Goal: Task Accomplishment & Management: Complete application form

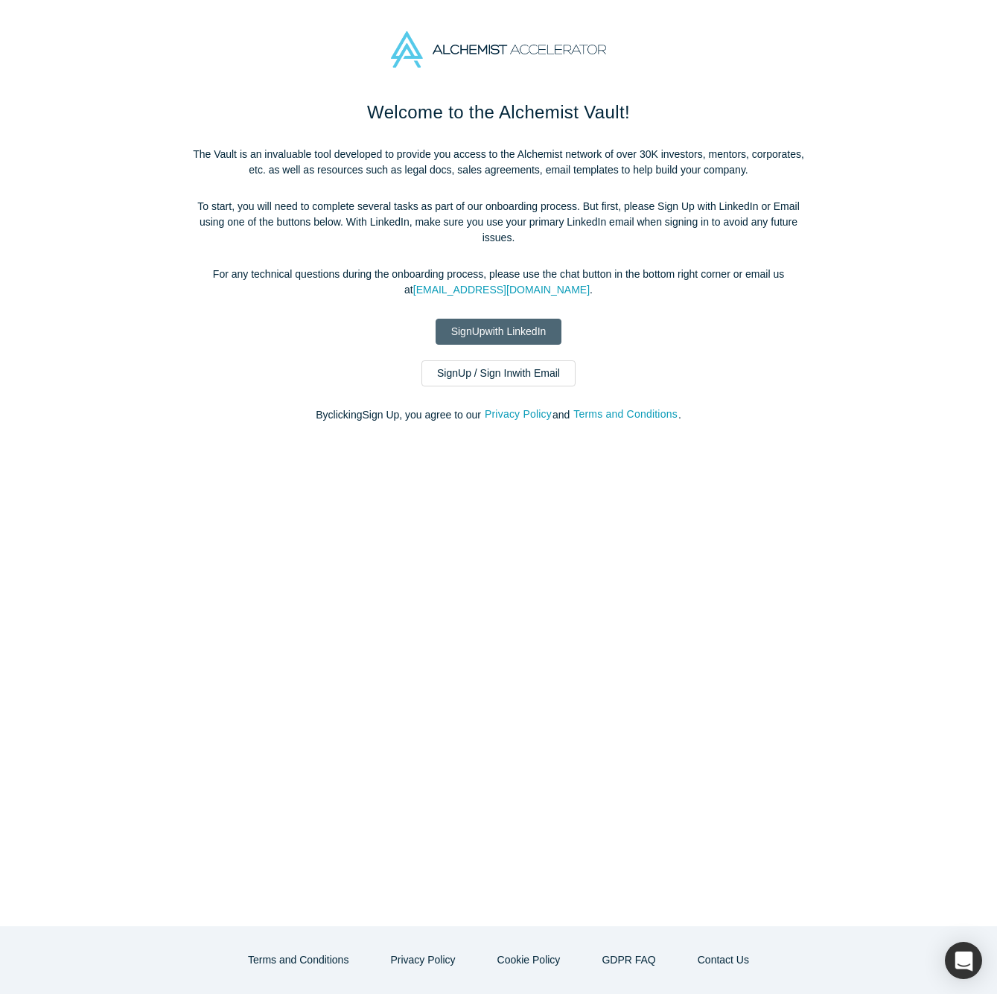
click at [530, 323] on link "Sign Up with LinkedIn" at bounding box center [499, 332] width 127 height 26
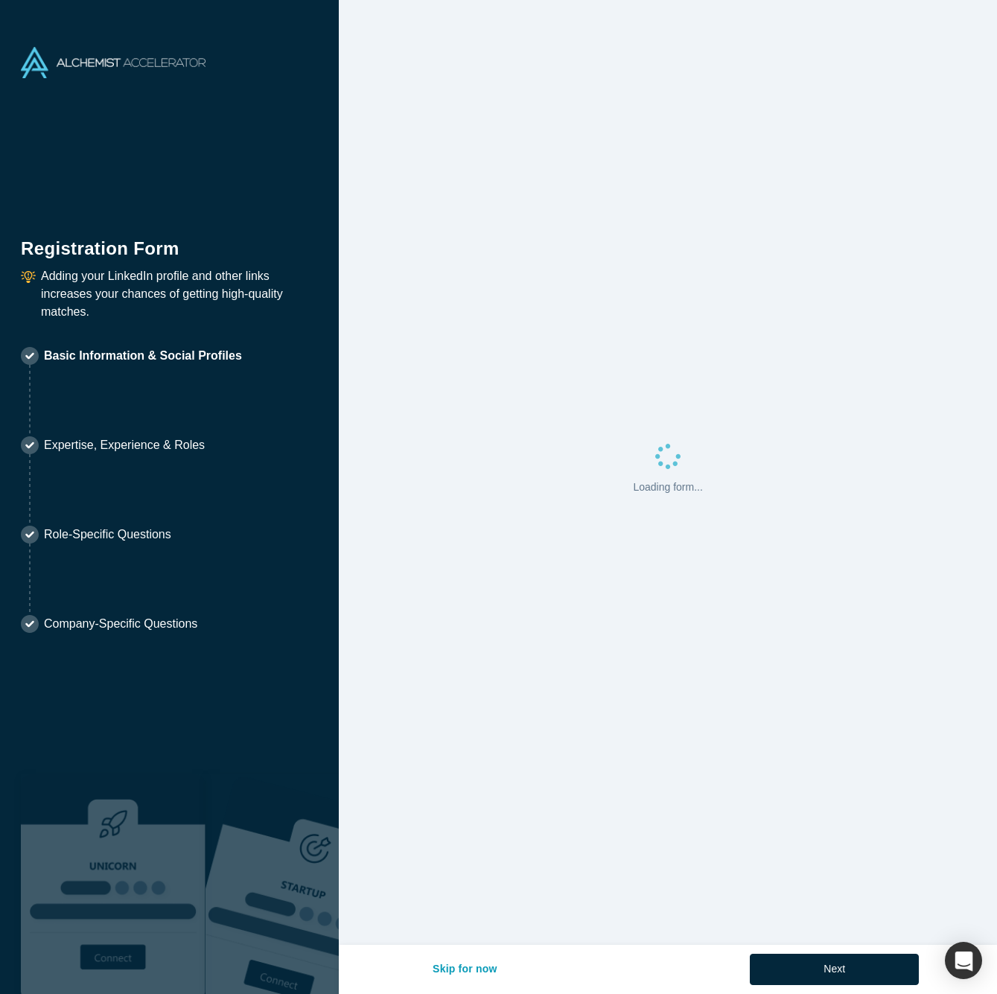
select select "JP"
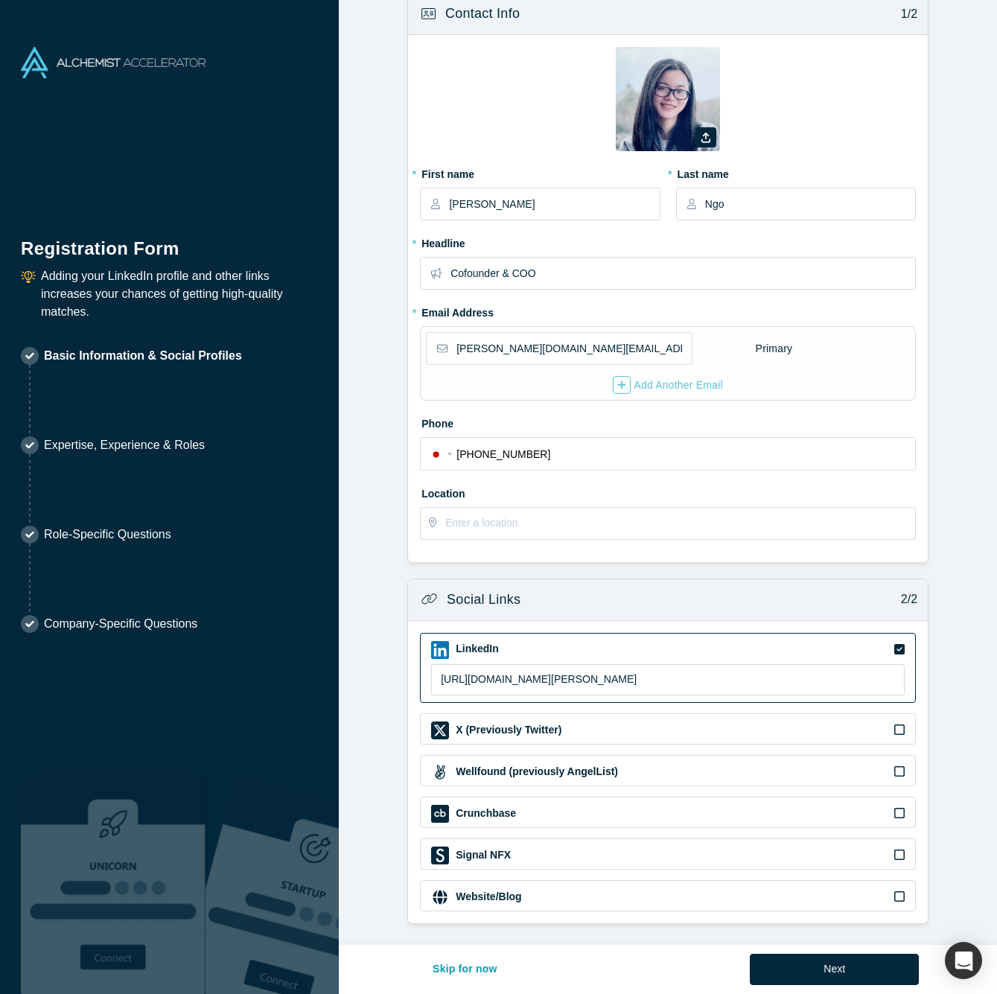
scroll to position [22, 0]
click at [553, 527] on input "text" at bounding box center [679, 524] width 469 height 31
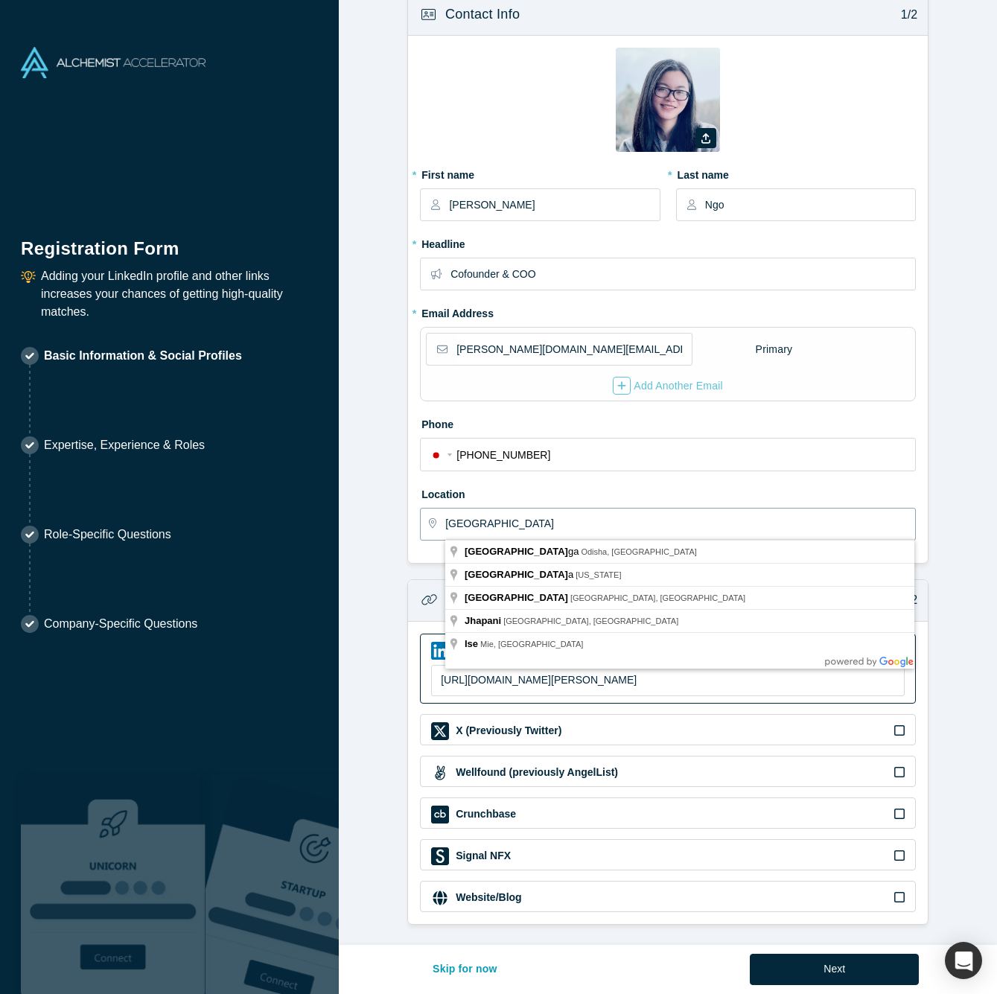
type input "[GEOGRAPHIC_DATA]"
click at [394, 594] on form "Contact Info 1/2 Zoom Save Remove Upload New * First name [PERSON_NAME] * Last …" at bounding box center [668, 459] width 658 height 932
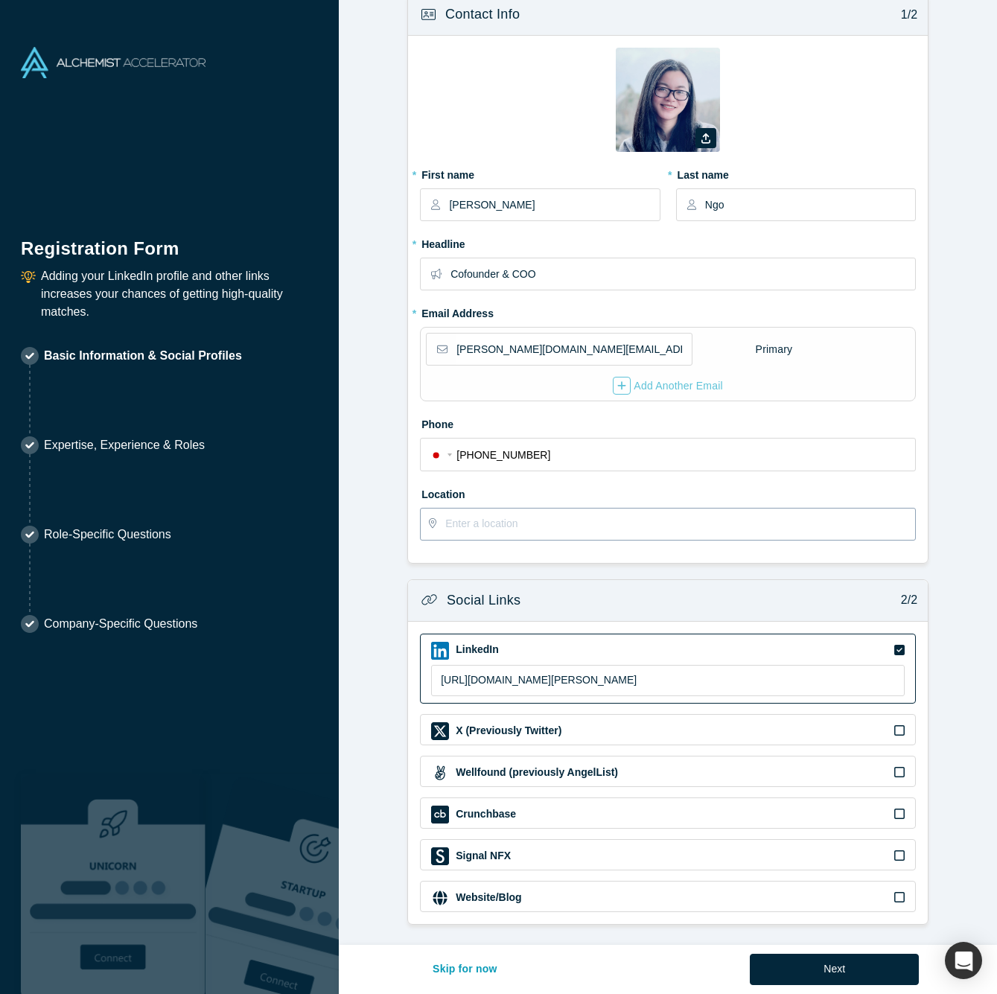
click at [491, 524] on input "text" at bounding box center [679, 524] width 469 height 31
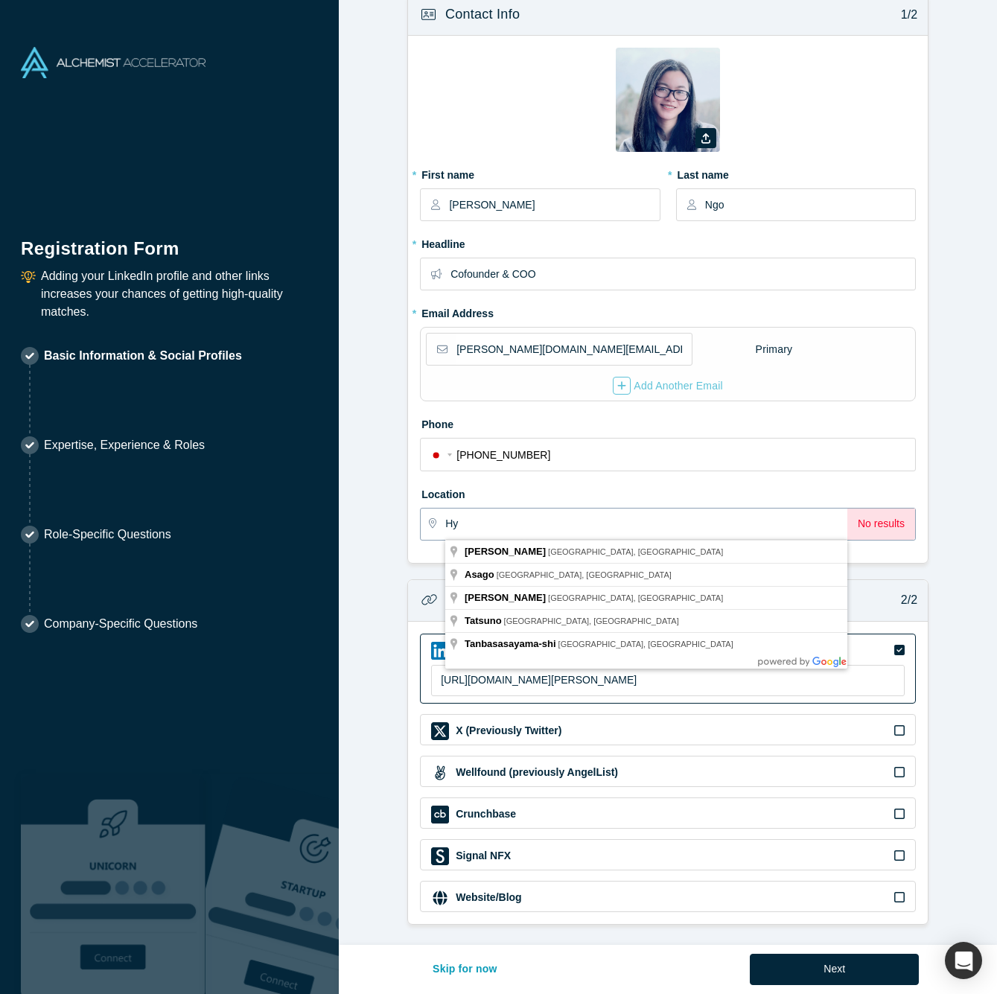
type input "H"
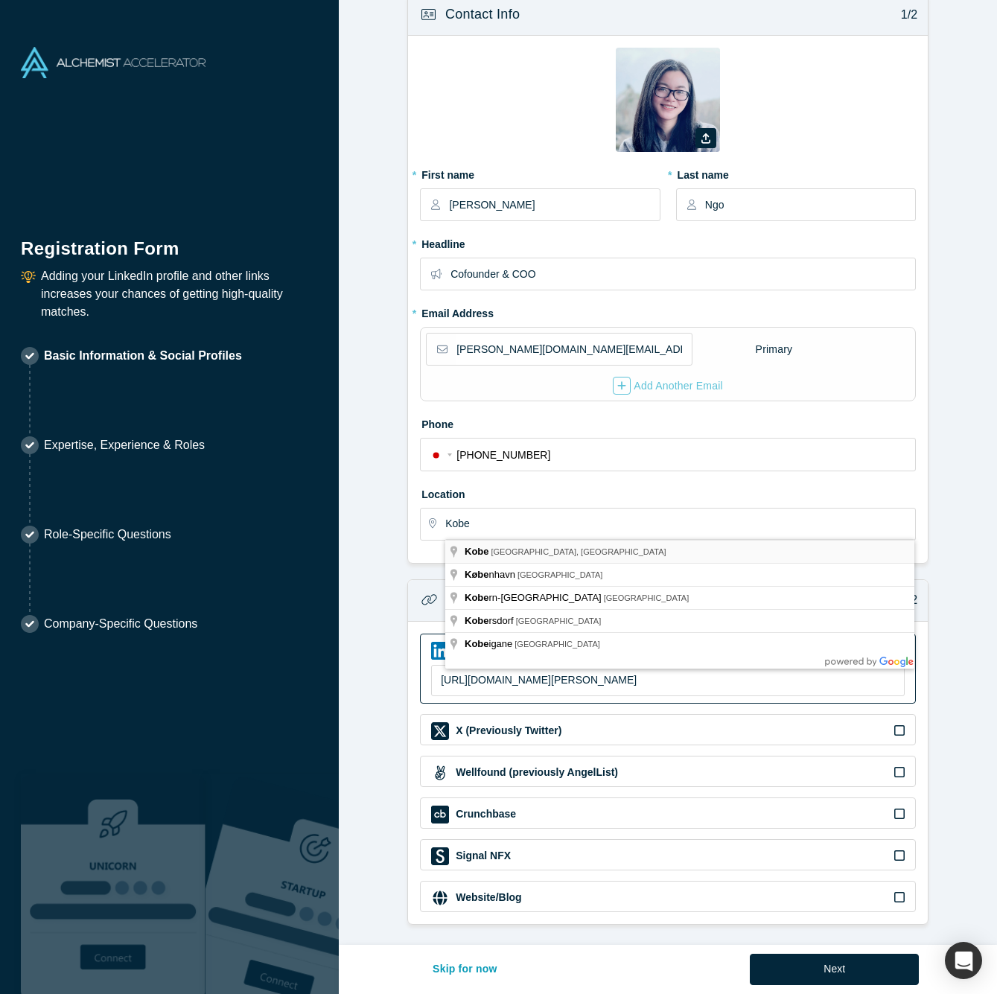
type input "Kobe, [GEOGRAPHIC_DATA], [GEOGRAPHIC_DATA]"
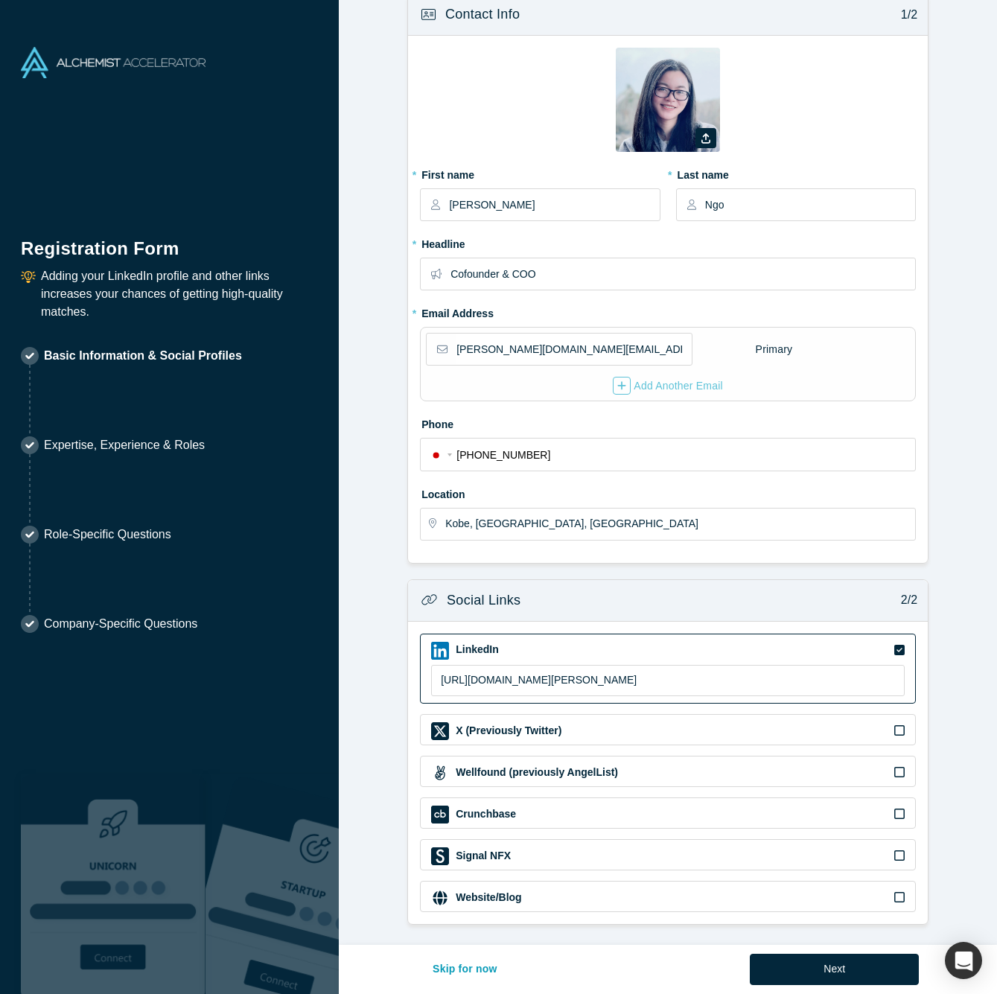
click at [967, 900] on form "Contact Info 1/2 Zoom Save Remove Upload New * First name [PERSON_NAME] * Last …" at bounding box center [668, 459] width 658 height 932
click at [864, 961] on button "Next" at bounding box center [834, 969] width 169 height 31
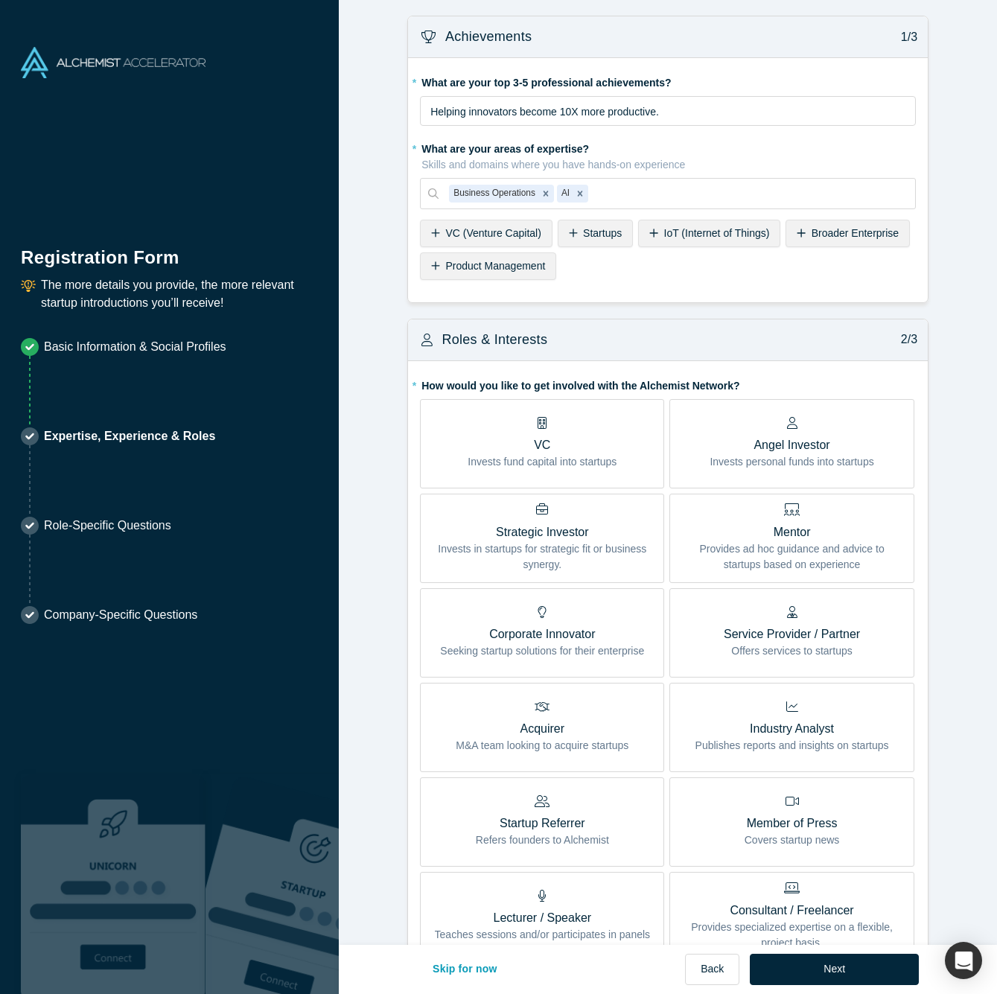
scroll to position [0, 0]
click at [595, 231] on span "Startups" at bounding box center [602, 233] width 39 height 12
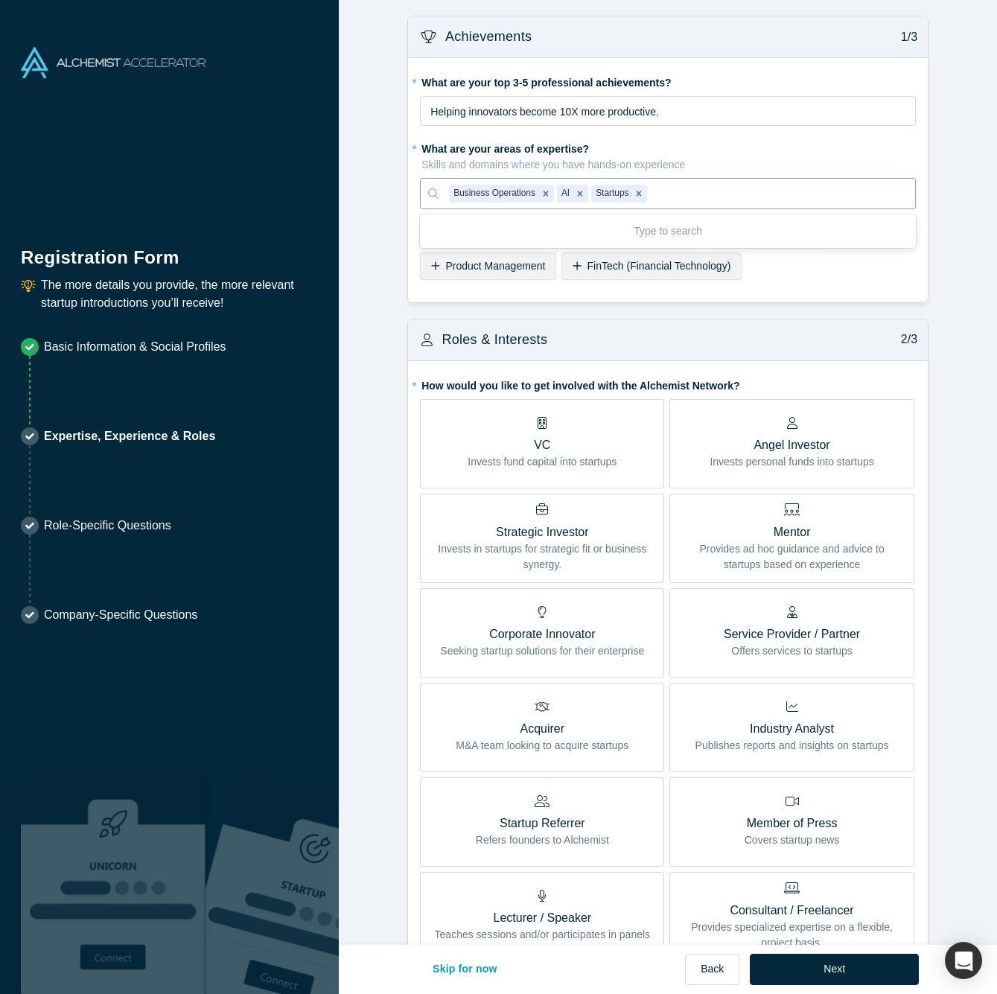
click at [429, 194] on div "Business Operations AI Startups" at bounding box center [668, 193] width 496 height 31
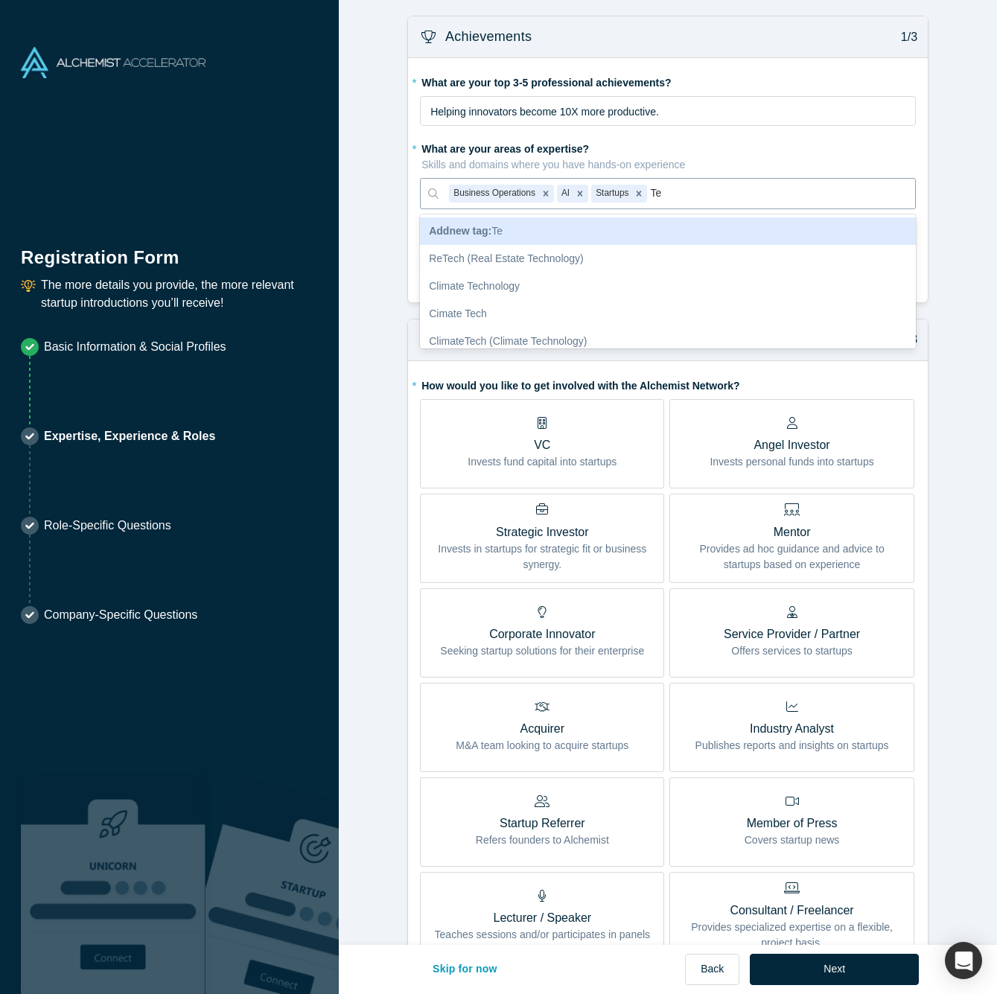
type input "T"
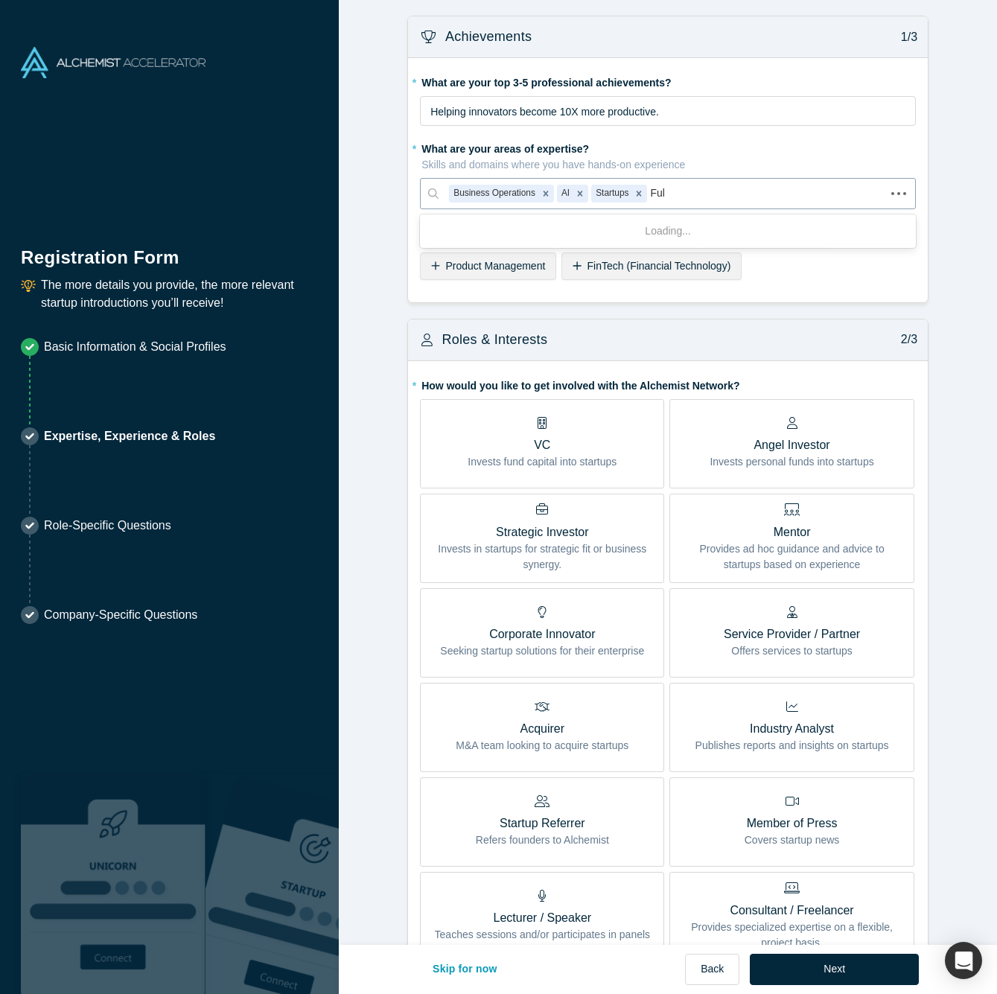
type input "Full"
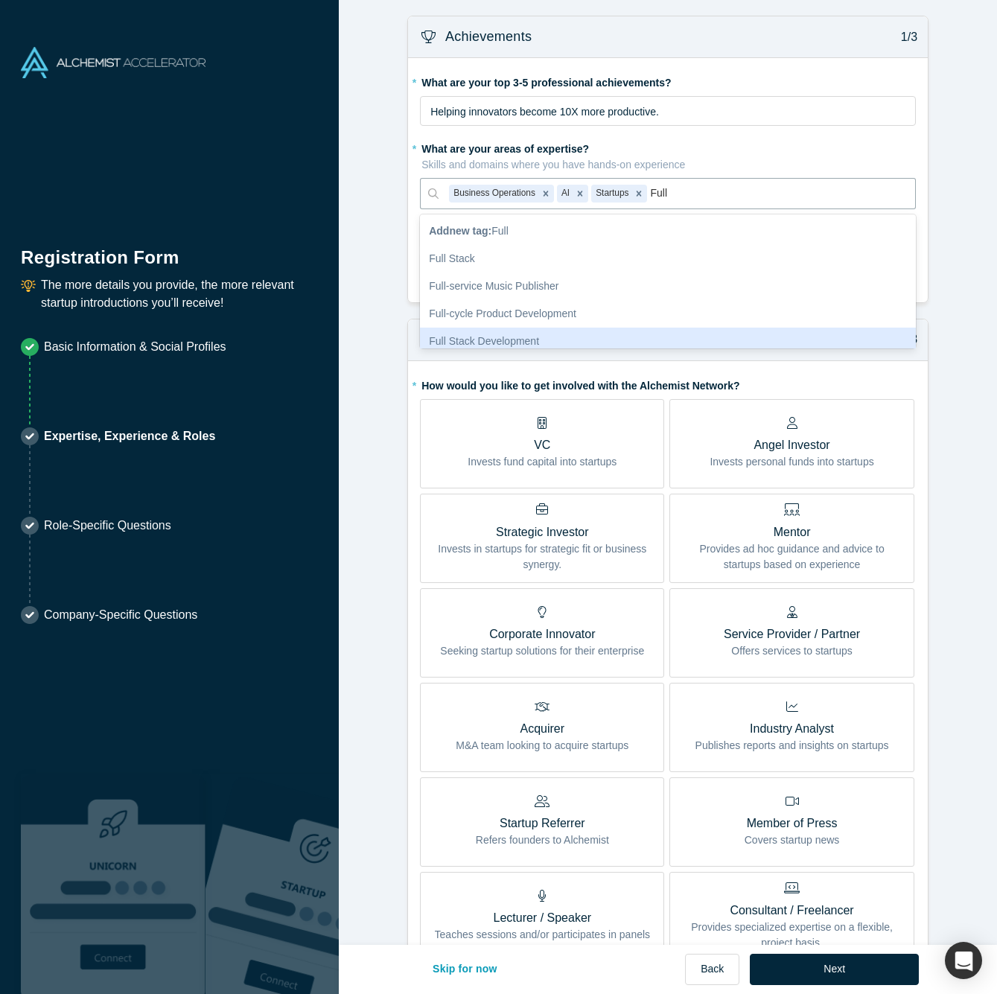
click at [477, 331] on div "Full Stack Development" at bounding box center [668, 342] width 496 height 28
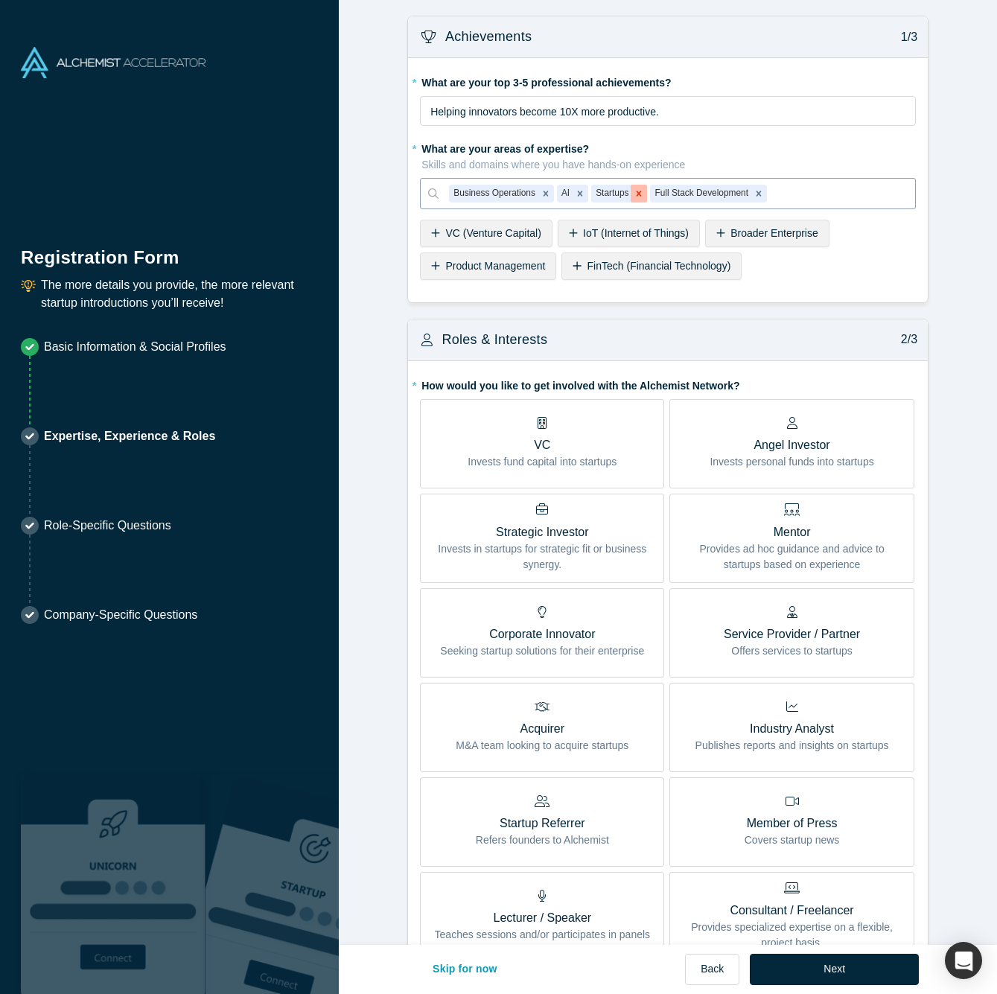
click at [638, 191] on icon "Remove Startups" at bounding box center [639, 193] width 10 height 10
click at [514, 112] on span "Helping innovators become 10X more productive." at bounding box center [545, 112] width 229 height 12
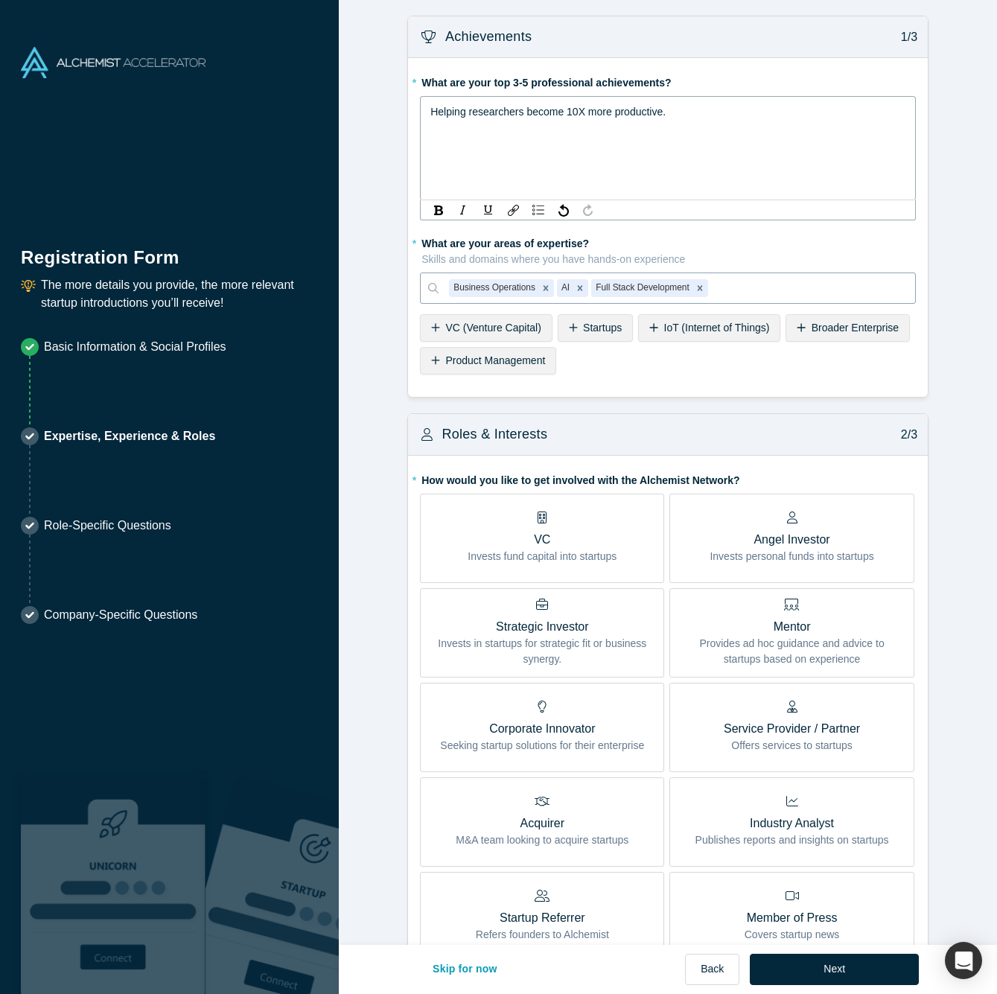
click at [572, 110] on span "Helping researchers become 10X more productive." at bounding box center [548, 112] width 235 height 12
drag, startPoint x: 593, startPoint y: 109, endPoint x: 718, endPoint y: 108, distance: 125.1
click at [718, 108] on div "Helping researchers become 5X more productive." at bounding box center [669, 112] width 476 height 18
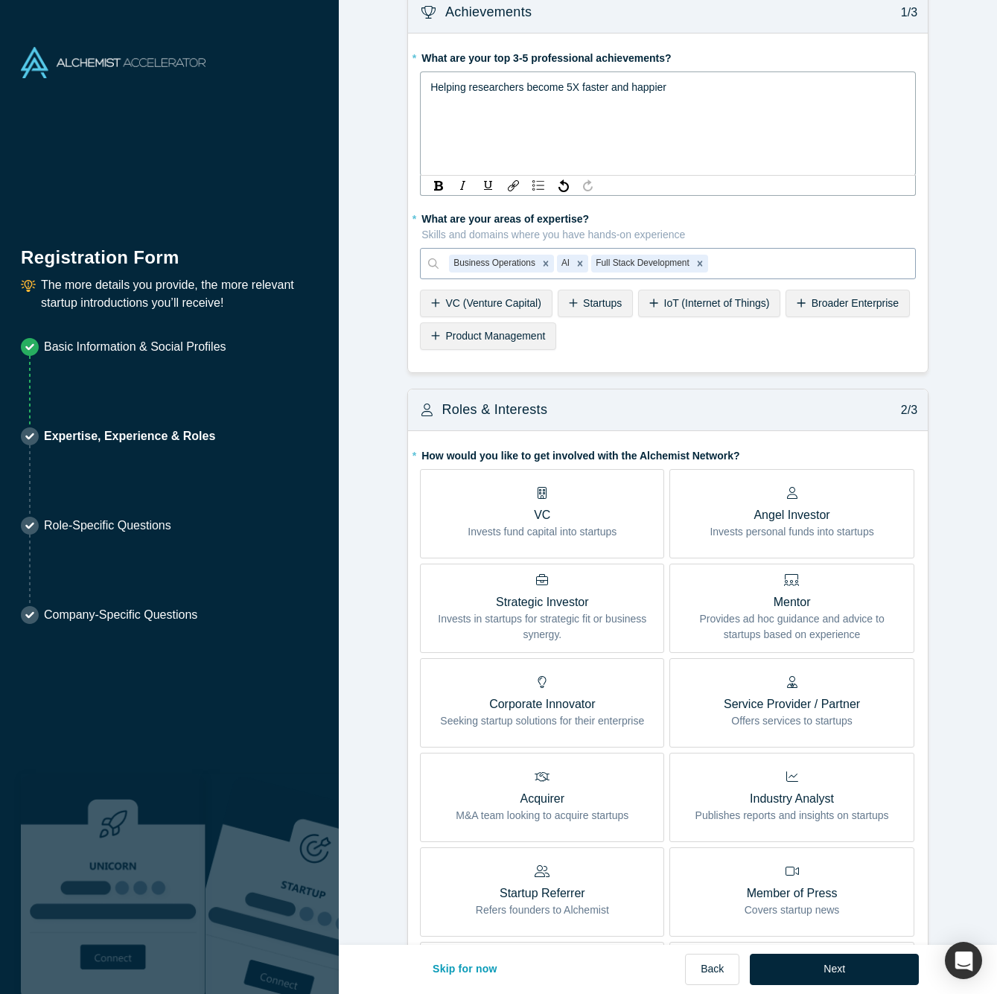
click at [734, 360] on form "Achievements 1/3 * What are your top 3-5 professional achievements? Helping res…" at bounding box center [668, 710] width 658 height 1438
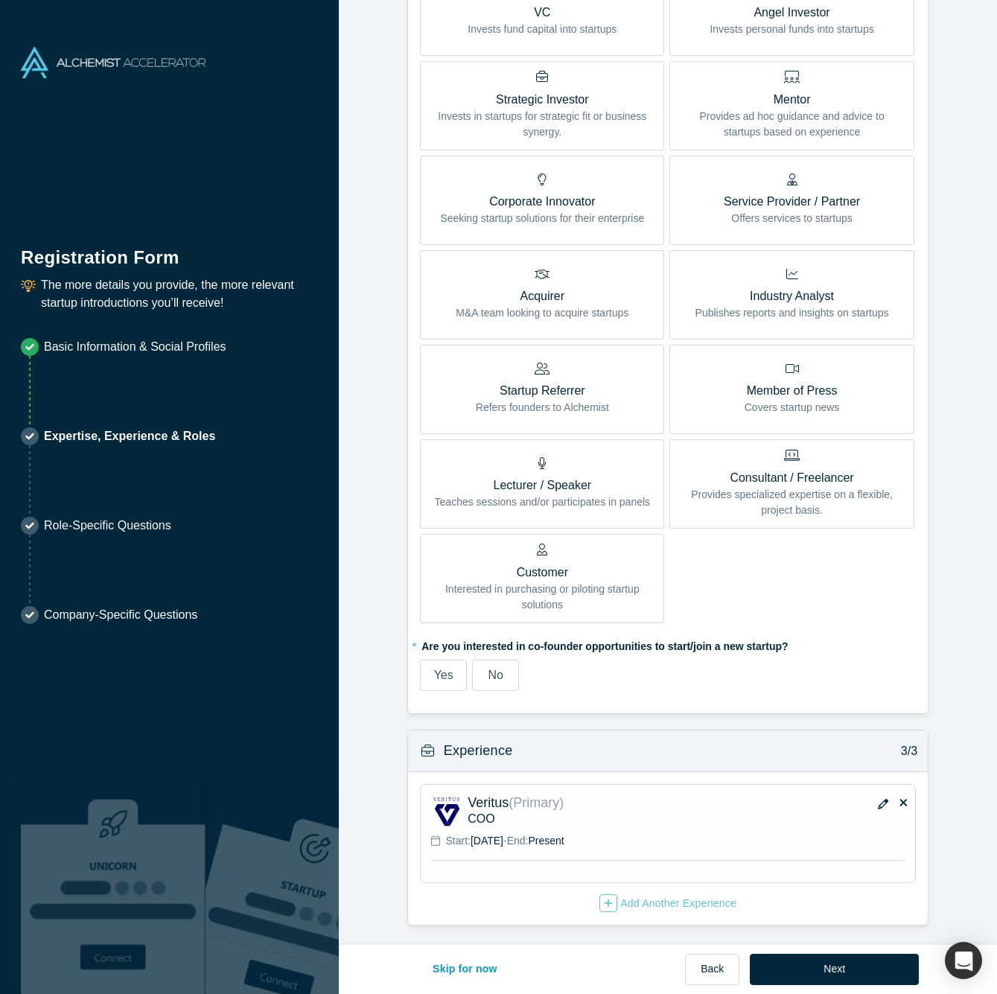
scroll to position [432, 0]
click at [503, 673] on span "No" at bounding box center [495, 676] width 15 height 13
click at [0, 0] on input "No" at bounding box center [0, 0] width 0 height 0
click at [839, 966] on button "Next" at bounding box center [834, 969] width 169 height 31
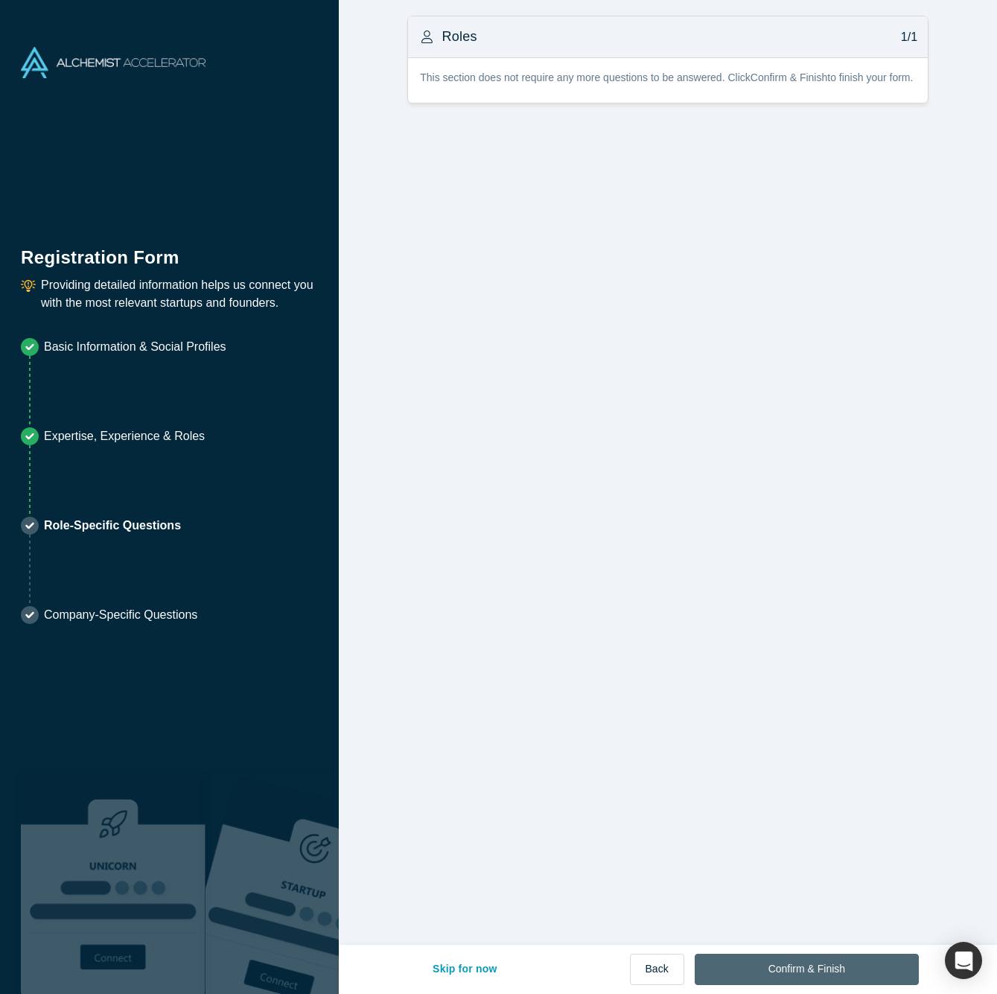
click at [826, 965] on button "Confirm & Finish" at bounding box center [807, 969] width 224 height 31
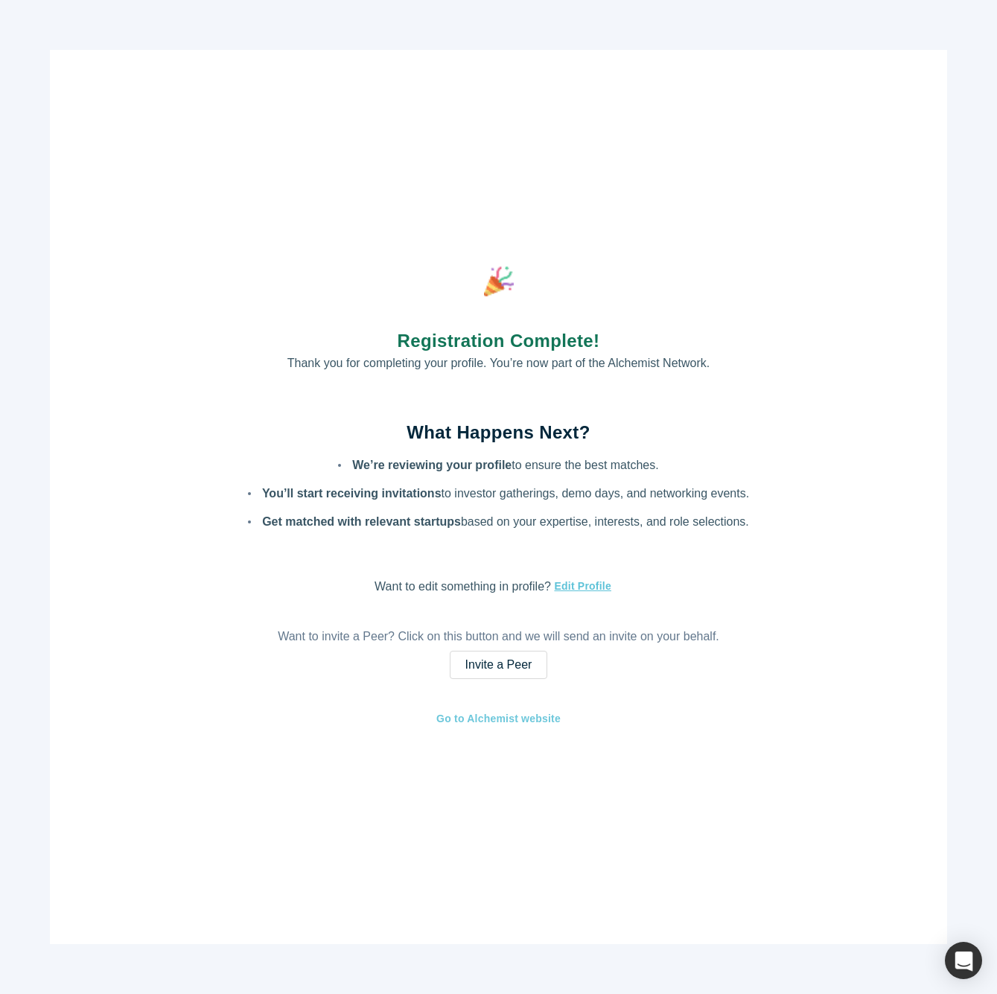
click at [530, 717] on link "Go to Alchemist website" at bounding box center [499, 719] width 126 height 17
